Goal: Connect with others: Establish contact or relationships with other users

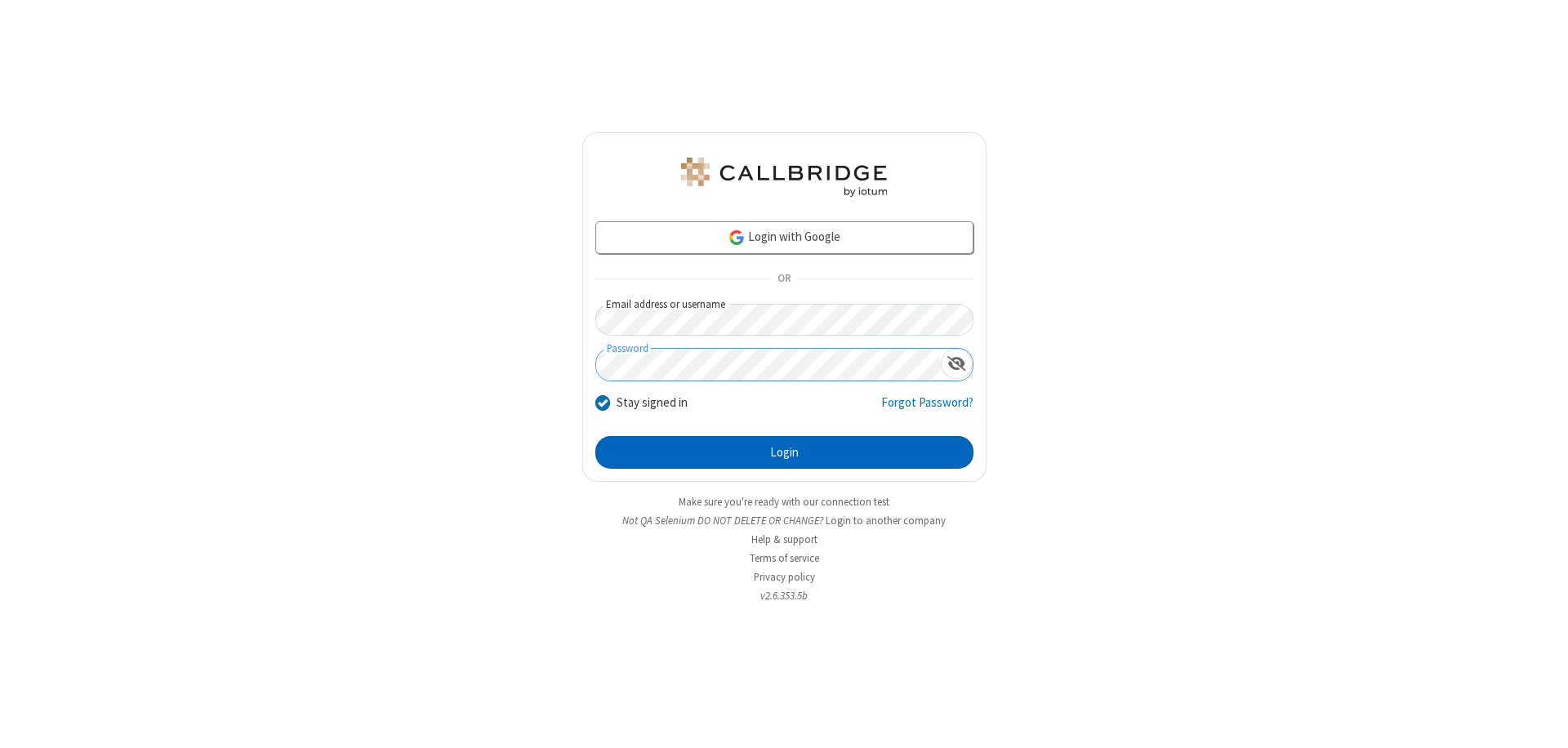
click at [784, 453] on button "Login" at bounding box center [784, 452] width 378 height 33
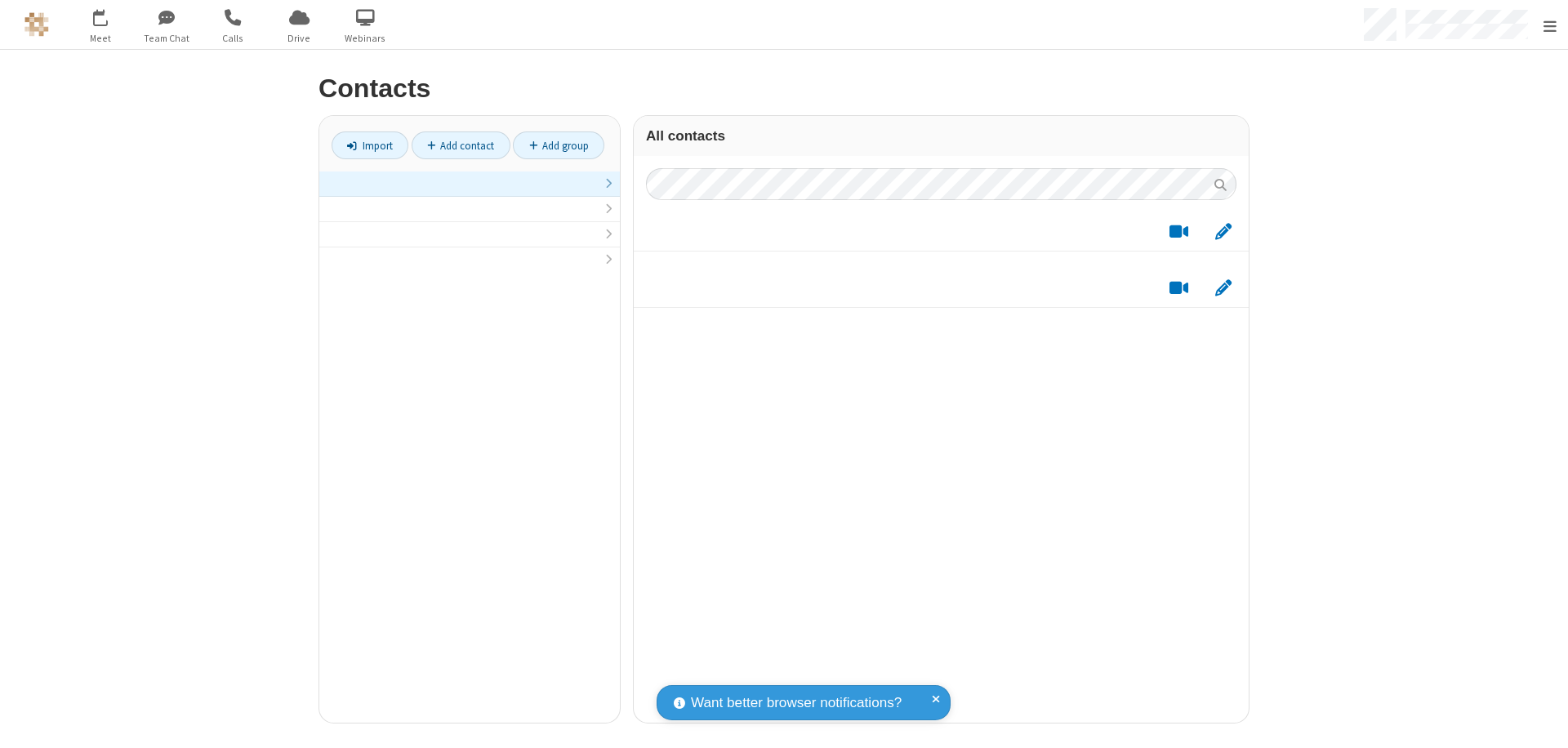
click at [463, 193] on link at bounding box center [470, 184] width 301 height 25
click at [454, 145] on link "Add contact" at bounding box center [461, 145] width 99 height 28
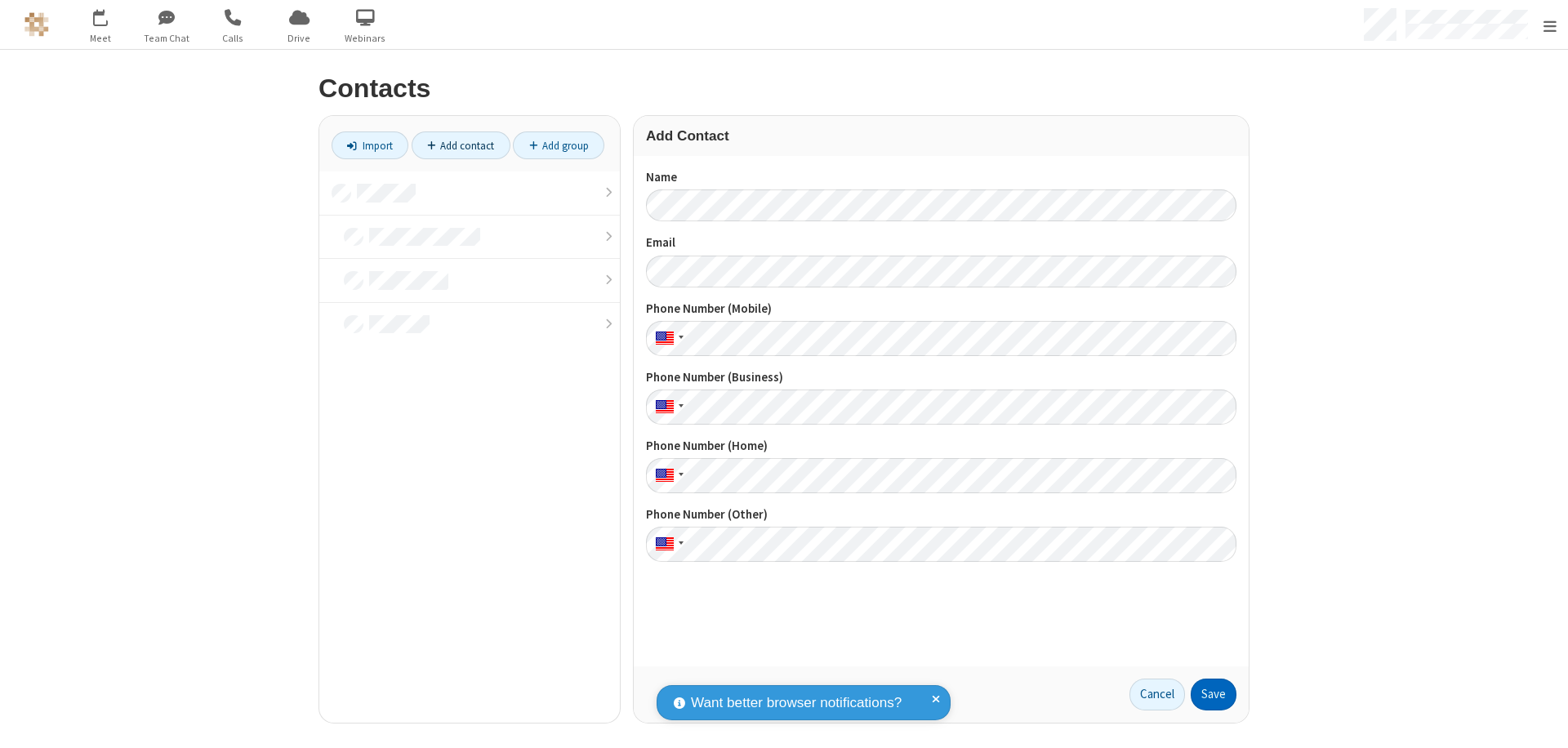
click at [1208, 694] on button "Save" at bounding box center [1213, 695] width 45 height 33
